Goal: Information Seeking & Learning: Learn about a topic

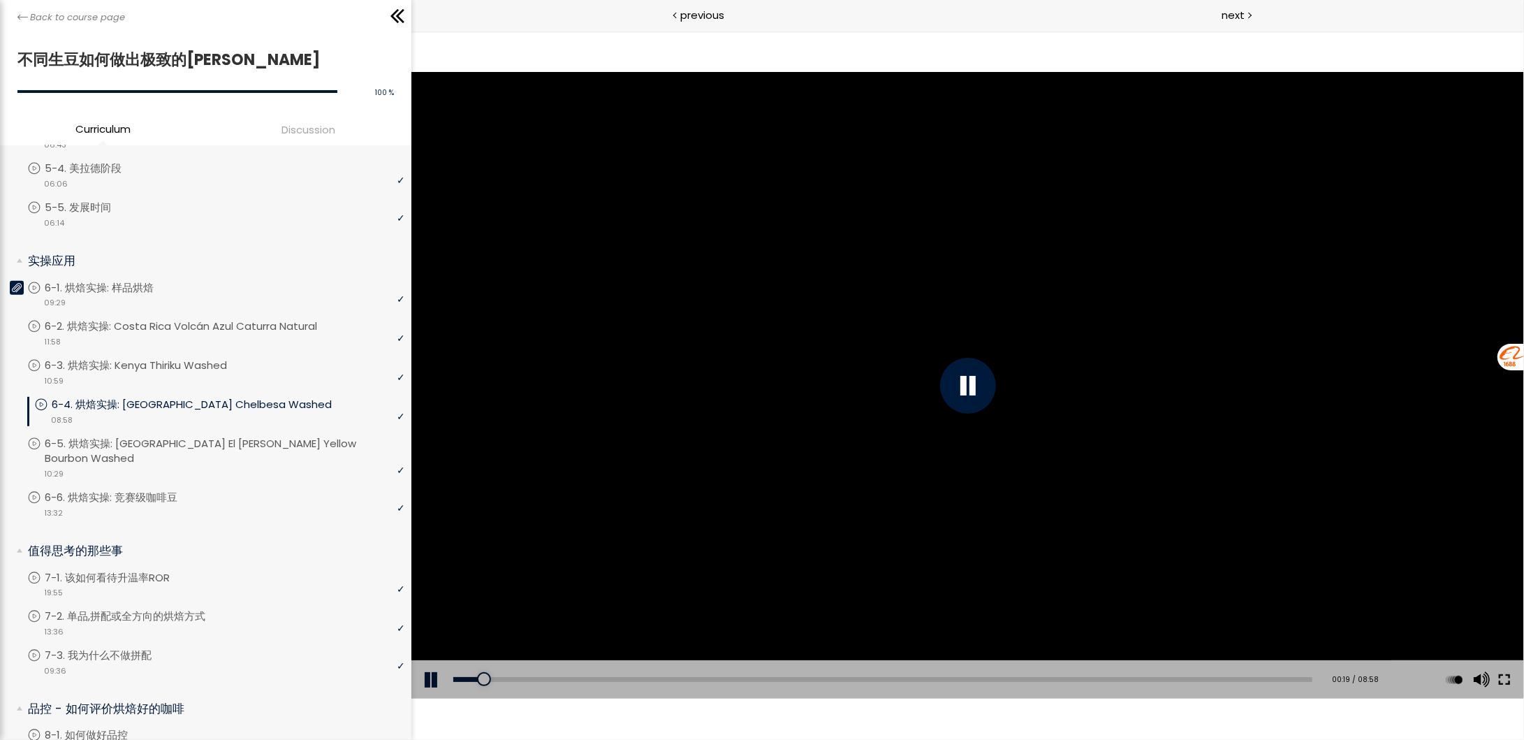
click at [1510, 682] on button at bounding box center [1504, 679] width 25 height 39
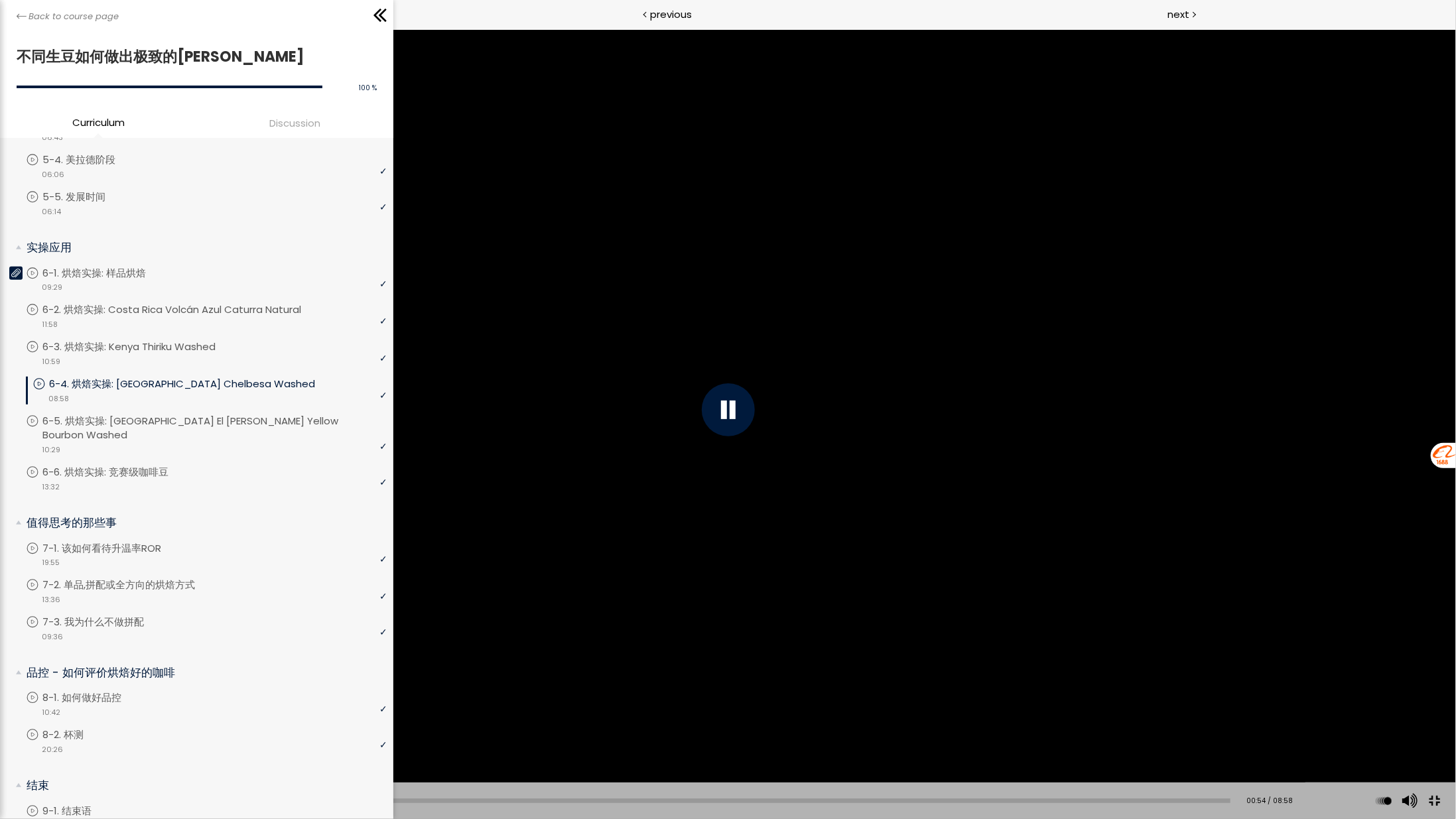
click at [951, 505] on div at bounding box center [728, 410] width 1456 height 819
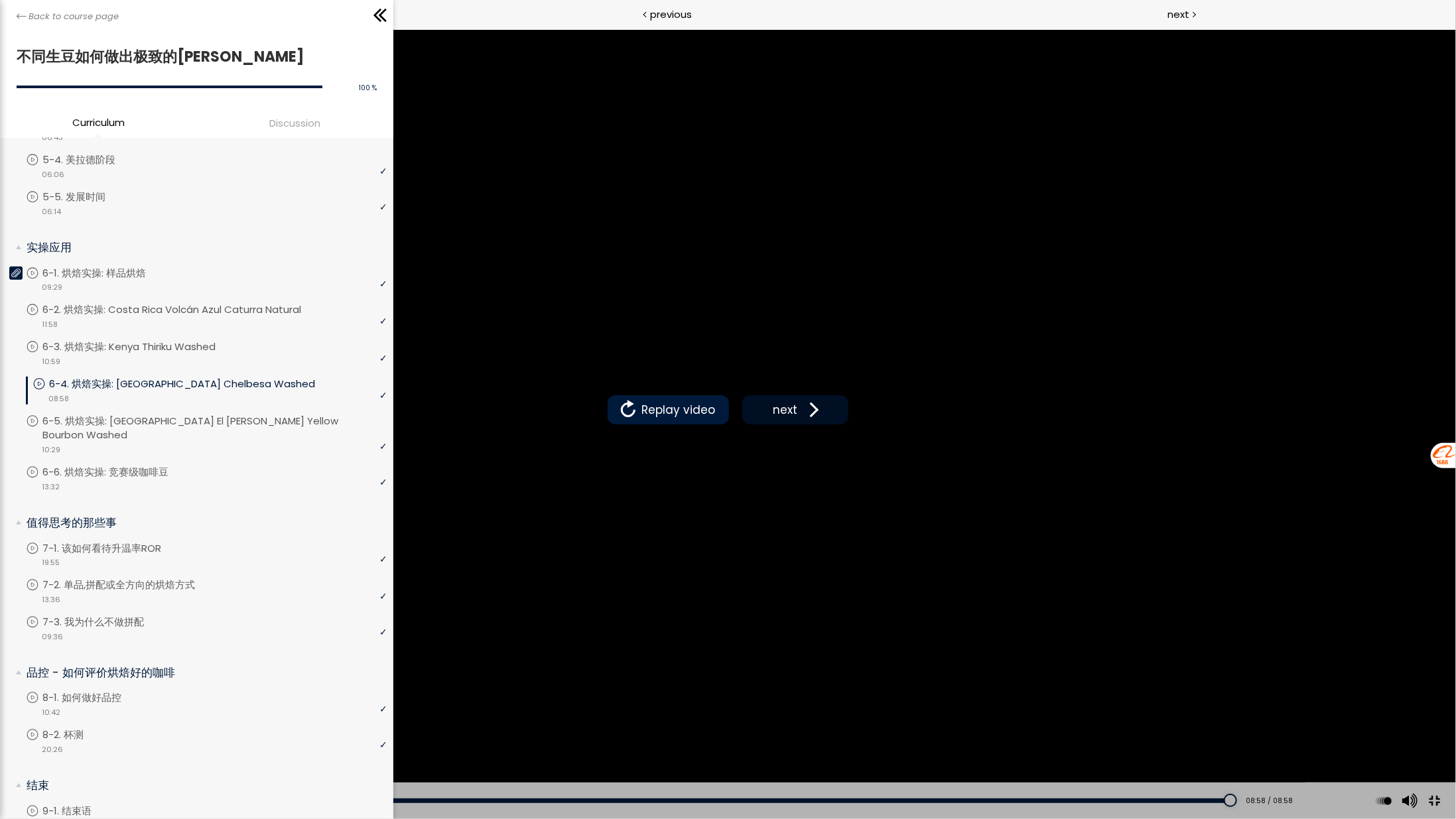
click at [796, 410] on span "next" at bounding box center [785, 410] width 31 height 17
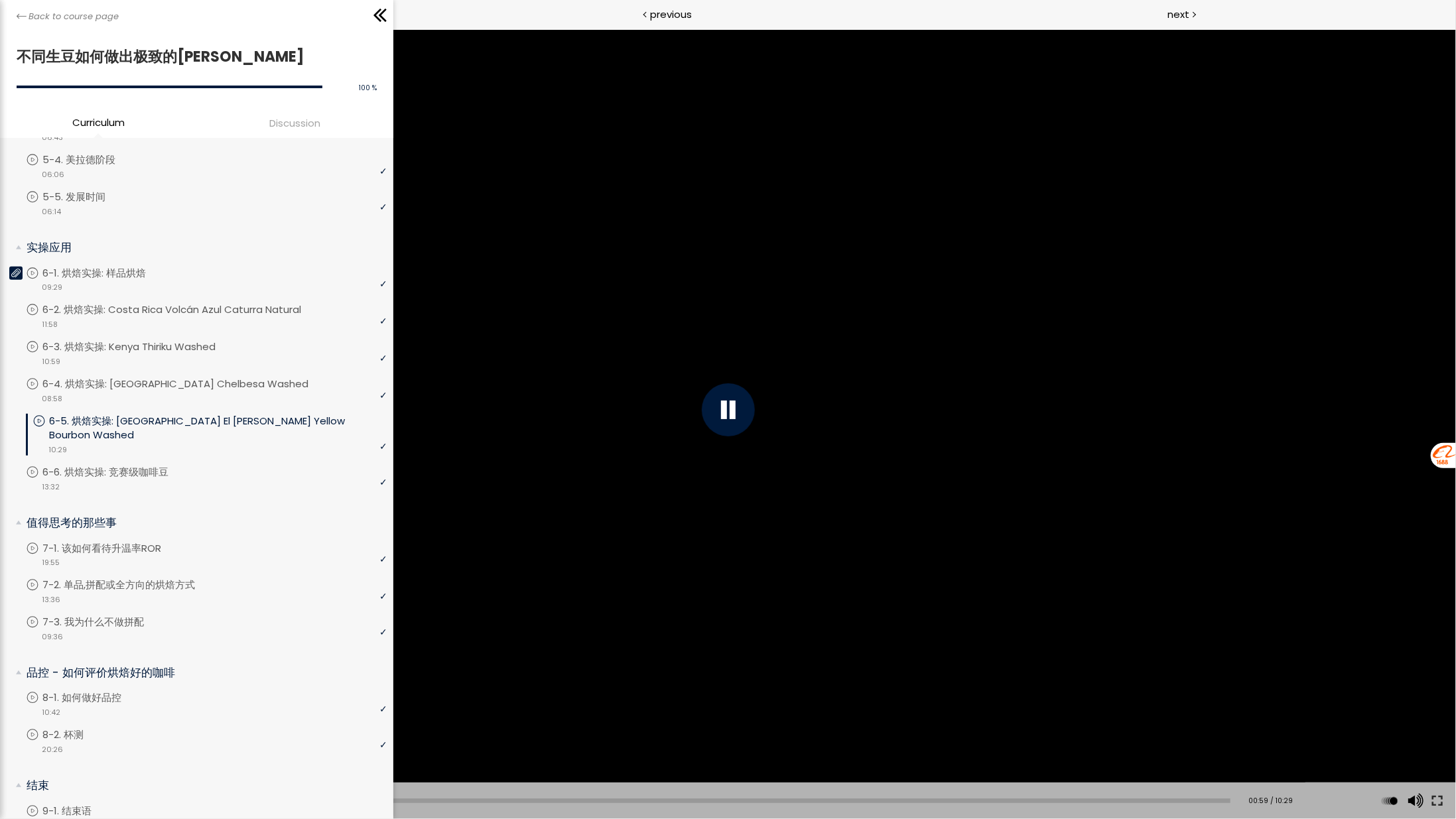
click at [1078, 155] on div "[Notice] The espresso roasting curve and filter roasting curve were reversed. W…" at bounding box center [728, 410] width 1456 height 819
click at [1436, 702] on button at bounding box center [1437, 801] width 24 height 37
click at [1437, 702] on button at bounding box center [1433, 801] width 29 height 29
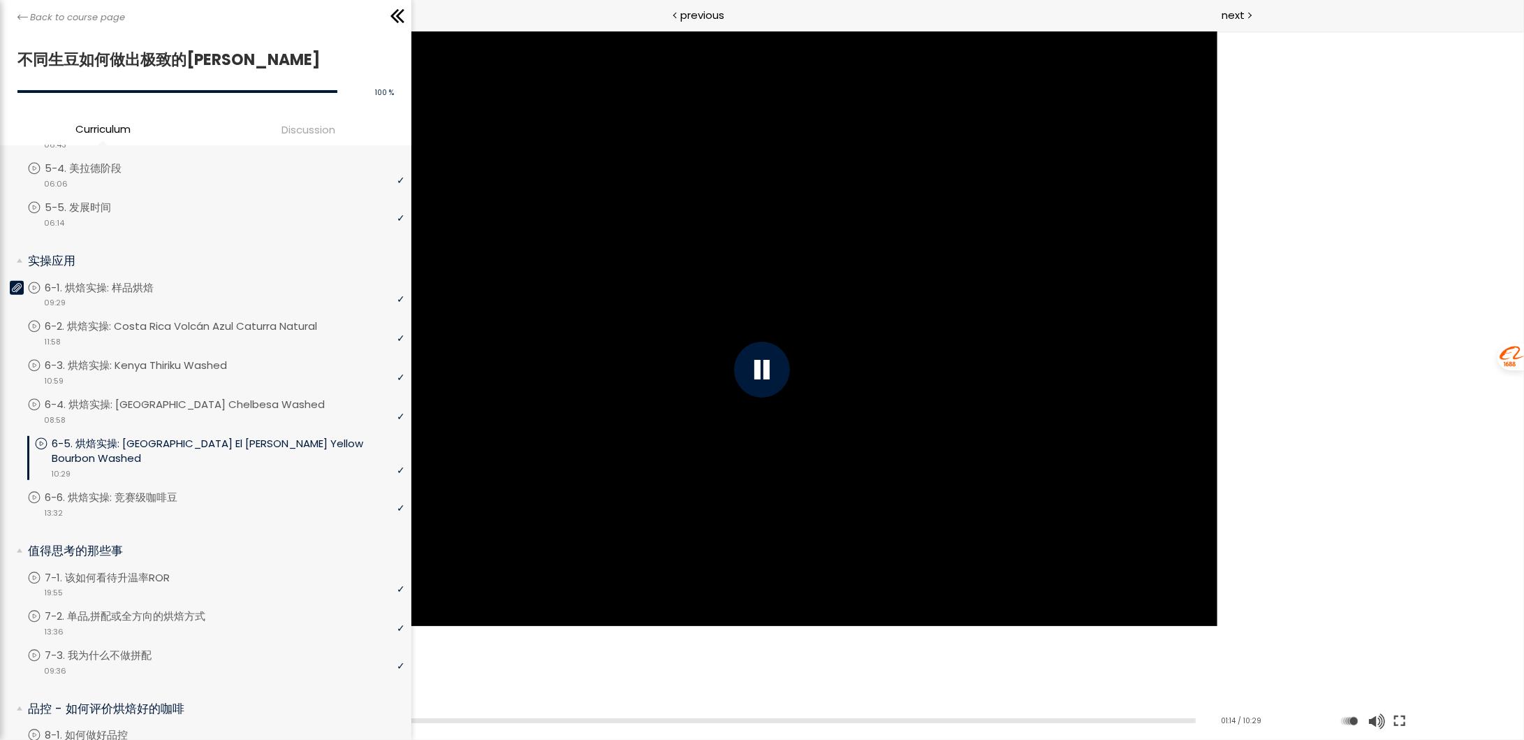
click at [1387, 701] on button at bounding box center [1399, 720] width 25 height 39
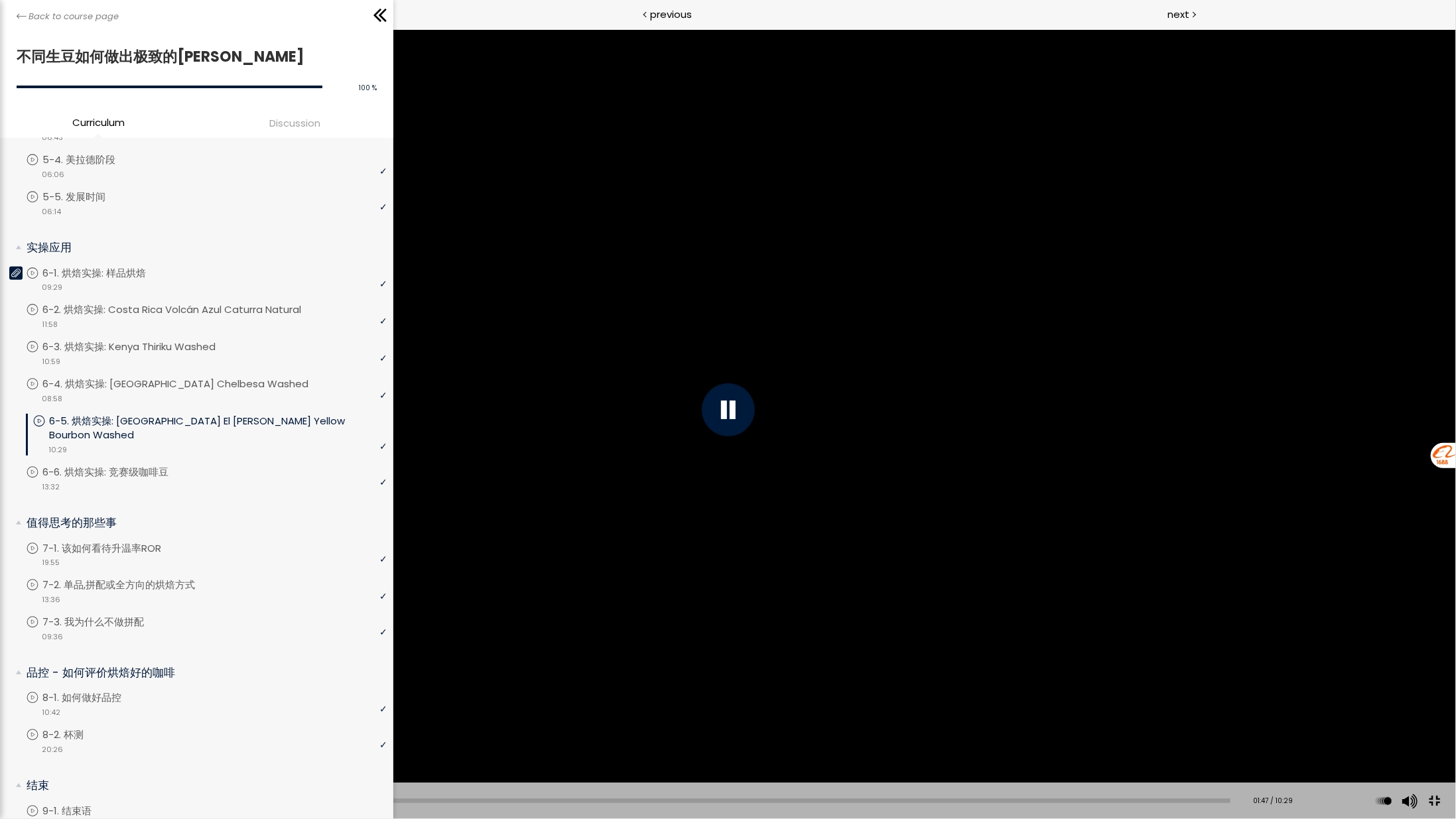
click at [1438, 702] on button at bounding box center [1433, 801] width 29 height 29
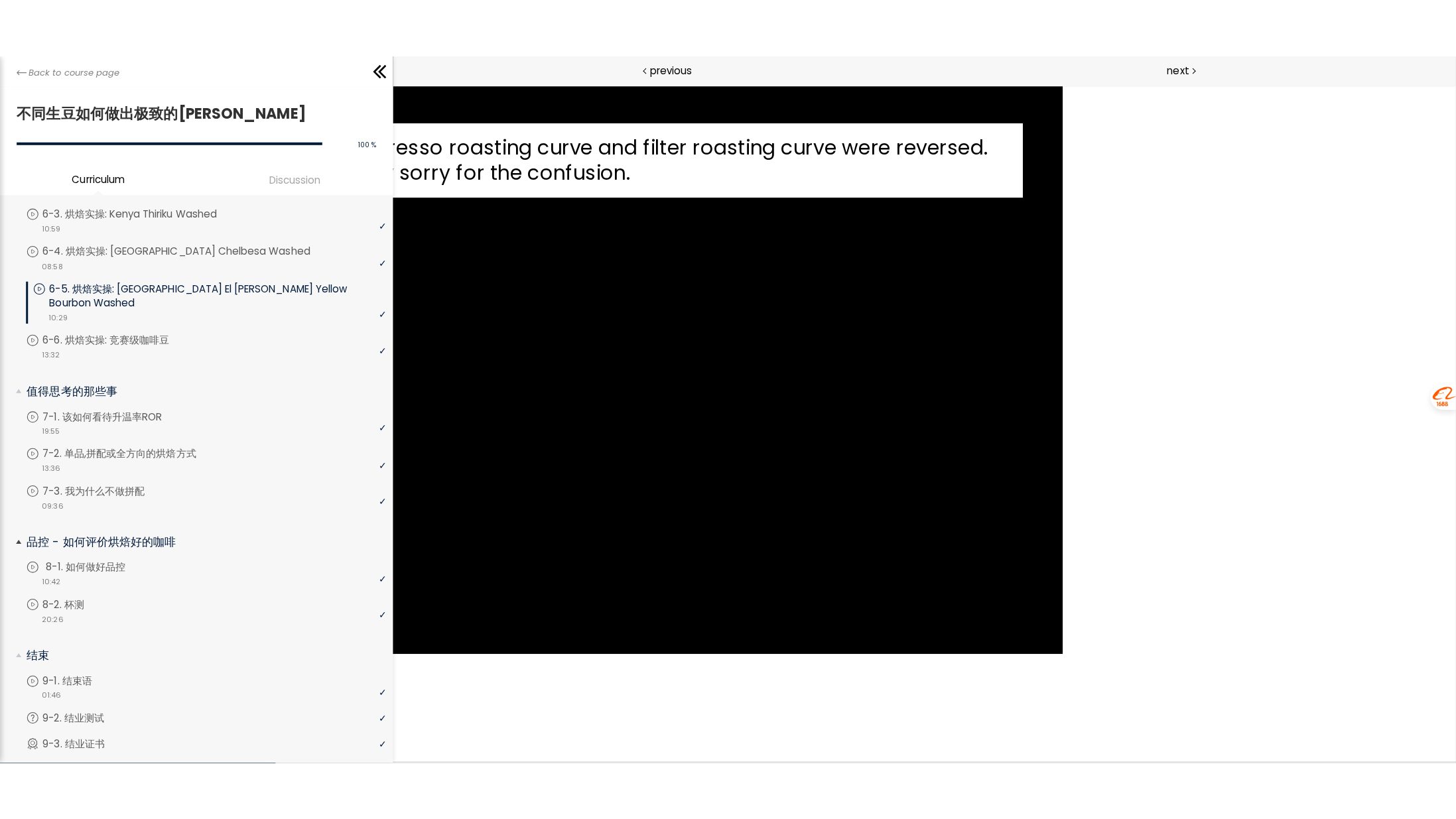
scroll to position [829, 0]
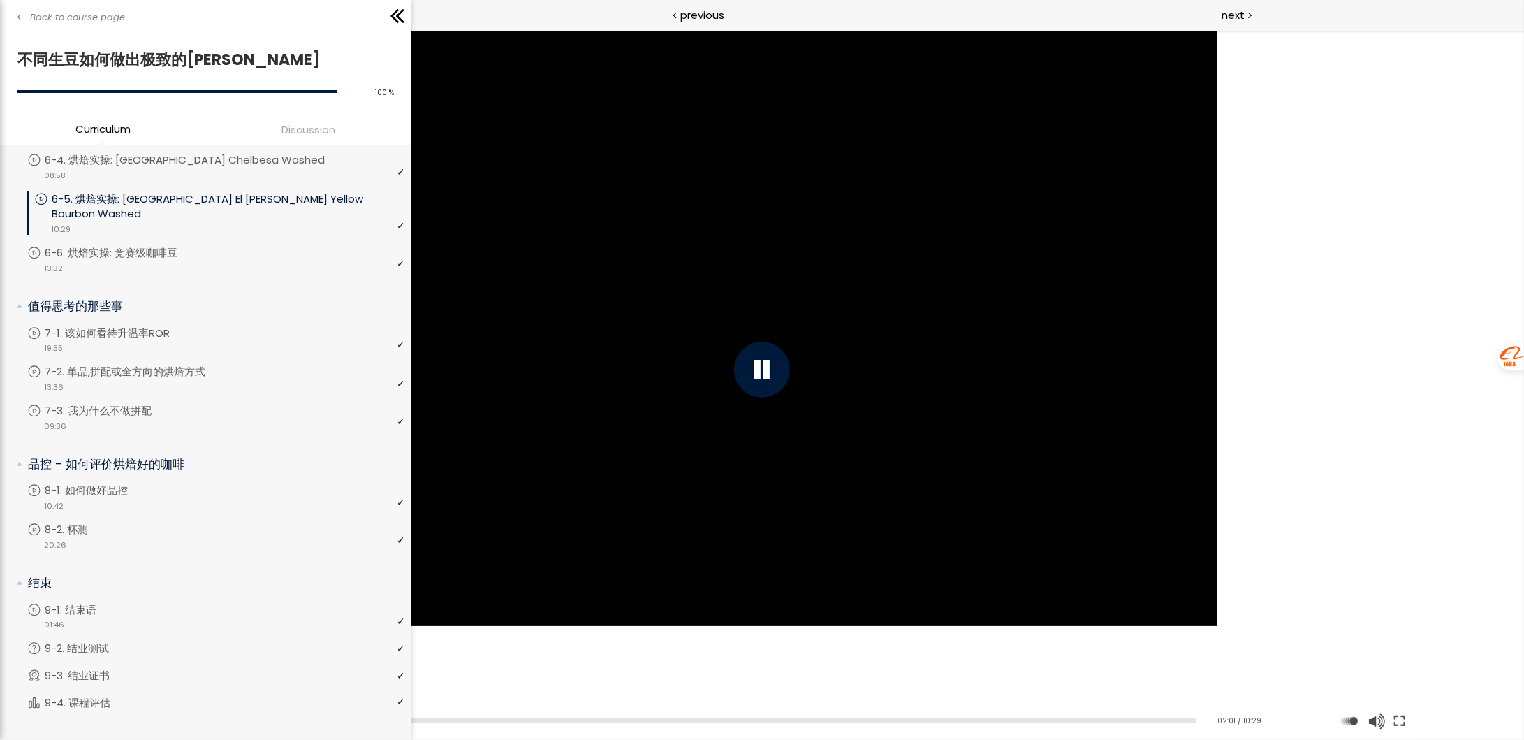
click at [1387, 701] on button at bounding box center [1399, 720] width 25 height 39
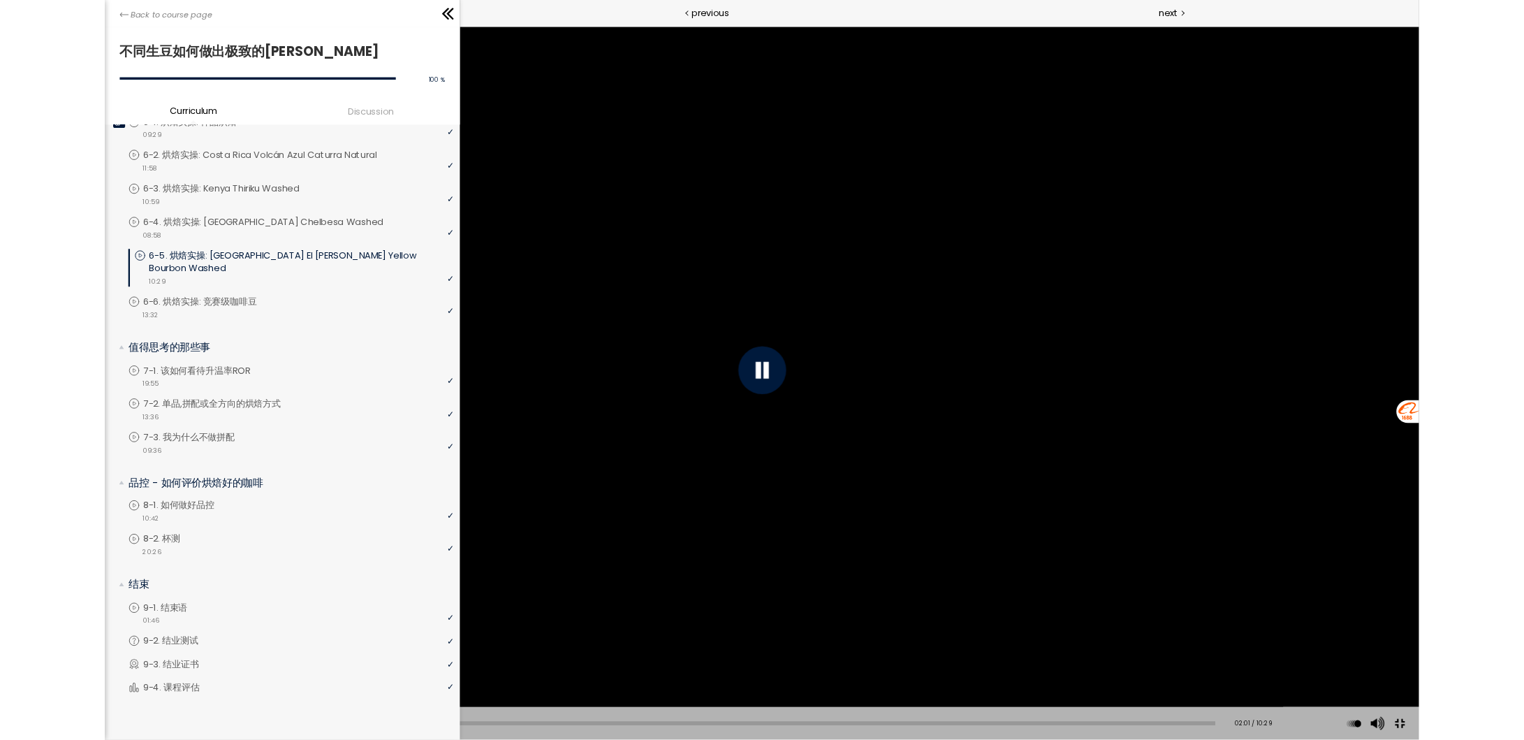
scroll to position [750, 0]
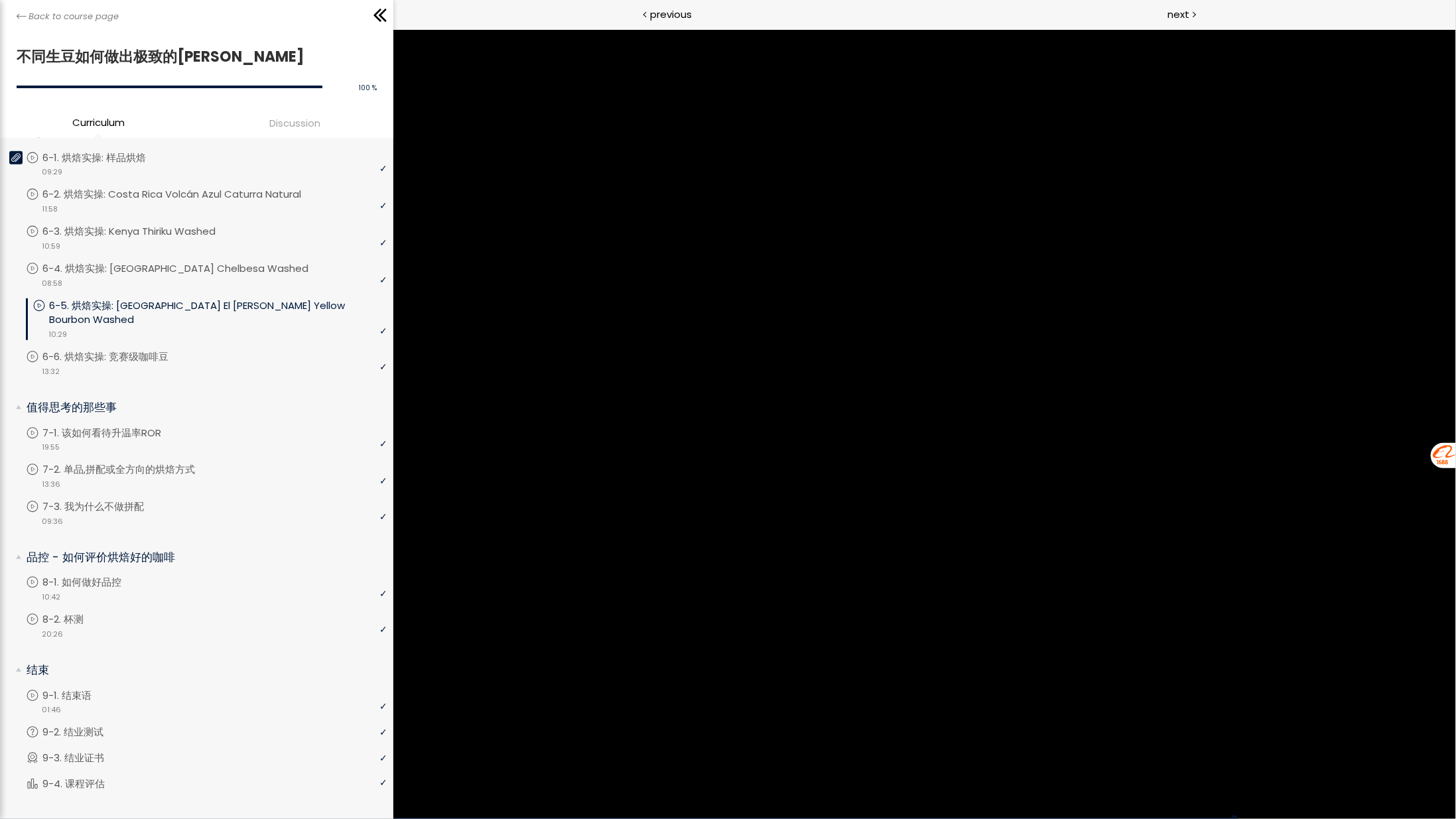
click at [1426, 371] on div "[Notice] The espresso roasting curve and filter roasting curve were reversed. W…" at bounding box center [728, 410] width 1456 height 819
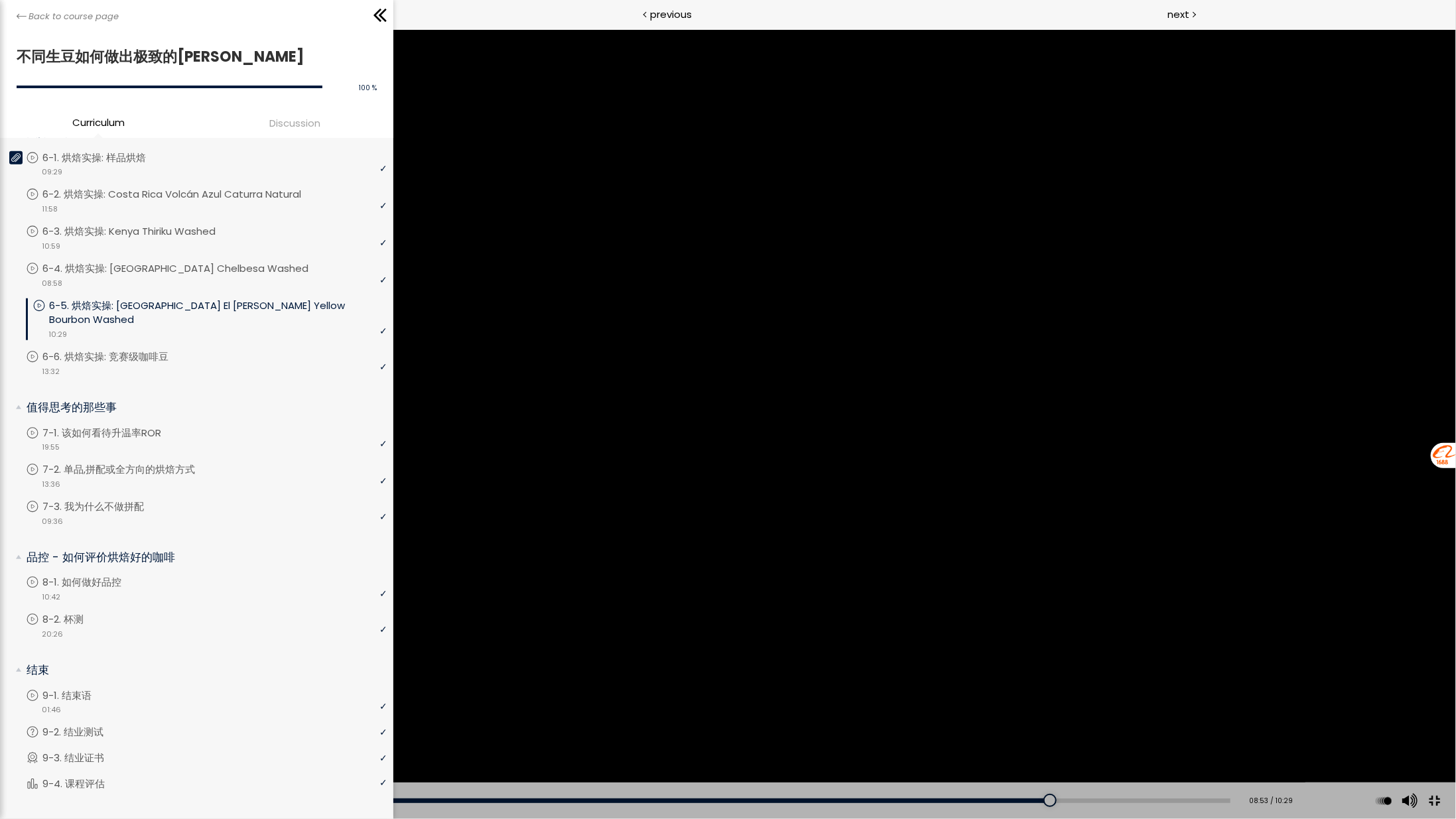
click at [781, 296] on div "[Notice] The espresso roasting curve and filter roasting curve were reversed. W…" at bounding box center [728, 410] width 1456 height 819
click at [736, 411] on div at bounding box center [728, 410] width 53 height 53
